Goal: Task Accomplishment & Management: Use online tool/utility

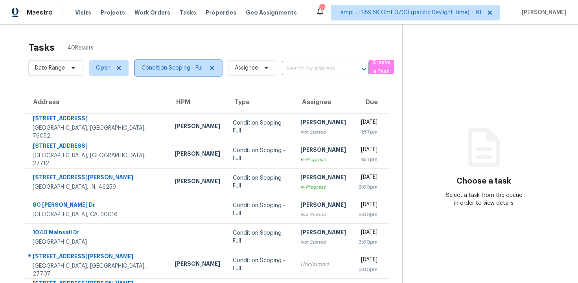
click at [167, 64] on span "Condition Scoping - Full" at bounding box center [172, 68] width 62 height 8
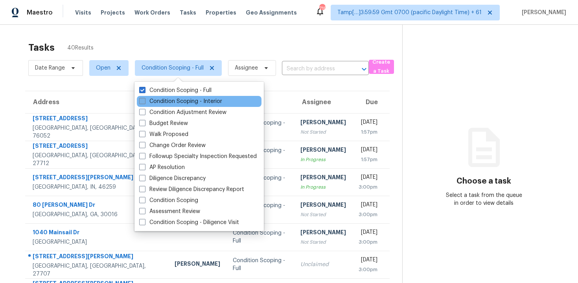
click at [176, 99] on label "Condition Scoping - Interior" at bounding box center [180, 101] width 83 height 8
click at [144, 99] on input "Condition Scoping - Interior" at bounding box center [141, 99] width 5 height 5
checkbox input "true"
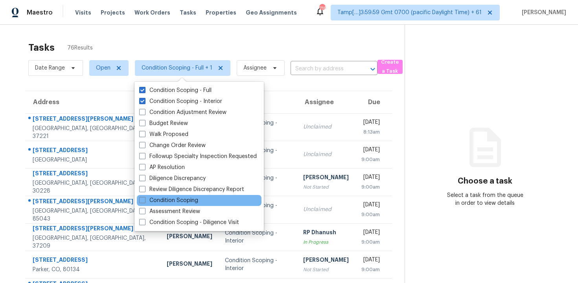
click at [211, 201] on div "Condition Scoping" at bounding box center [199, 200] width 125 height 11
click at [208, 197] on div "Condition Scoping" at bounding box center [199, 200] width 125 height 11
click at [199, 204] on div "Condition Scoping" at bounding box center [199, 200] width 125 height 11
click at [186, 202] on label "Condition Scoping" at bounding box center [168, 201] width 59 height 8
click at [144, 202] on input "Condition Scoping" at bounding box center [141, 199] width 5 height 5
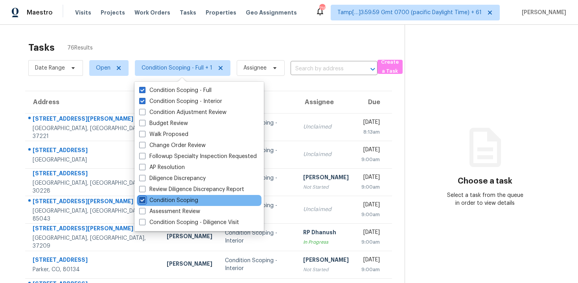
checkbox input "true"
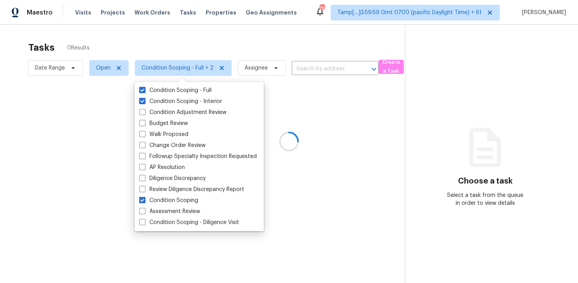
click at [273, 187] on div at bounding box center [289, 141] width 578 height 283
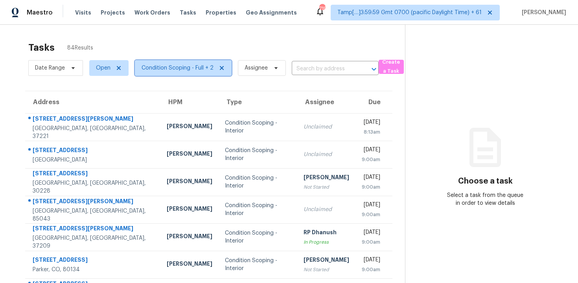
click at [169, 70] on span "Condition Scoping - Full + 2" at bounding box center [177, 68] width 72 height 8
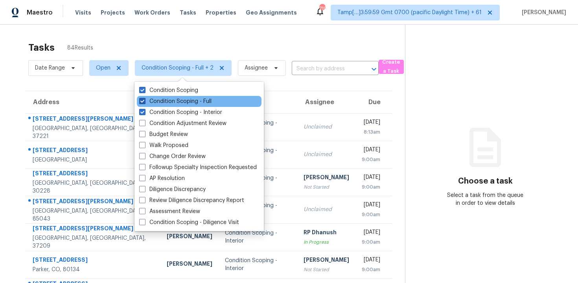
click at [170, 99] on label "Condition Scoping - Full" at bounding box center [175, 101] width 72 height 8
click at [144, 99] on input "Condition Scoping - Full" at bounding box center [141, 99] width 5 height 5
checkbox input "false"
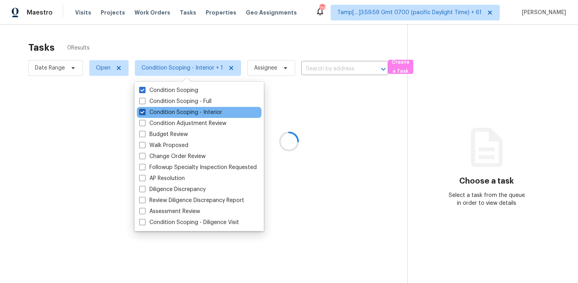
click at [170, 109] on label "Condition Scoping - Interior" at bounding box center [180, 112] width 83 height 8
click at [144, 109] on input "Condition Scoping - Interior" at bounding box center [141, 110] width 5 height 5
checkbox input "false"
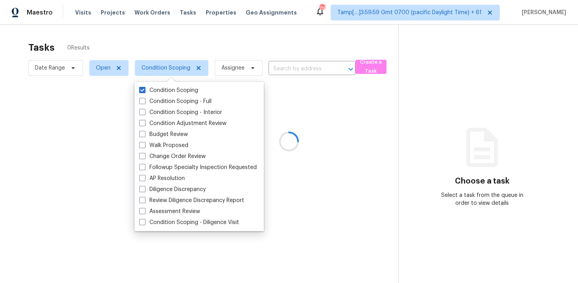
click at [159, 31] on div at bounding box center [289, 141] width 578 height 283
